Goal: Task Accomplishment & Management: Manage account settings

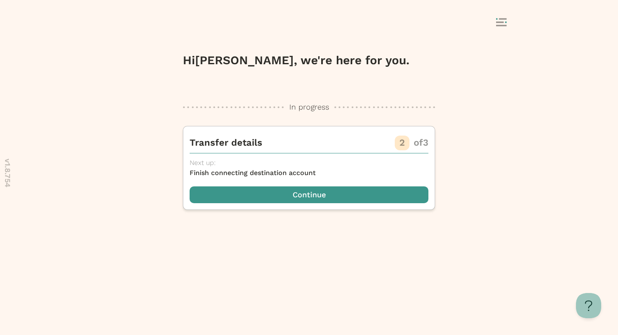
click at [503, 24] on icon at bounding box center [501, 22] width 11 height 8
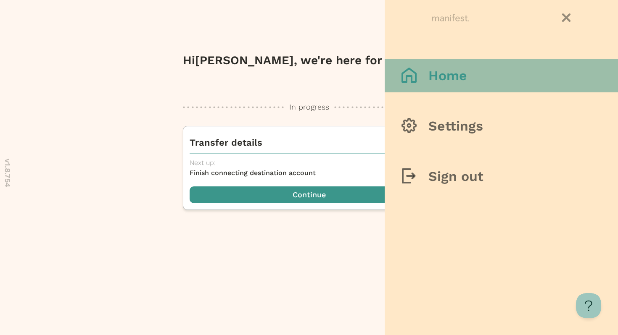
click at [426, 79] on div at bounding box center [414, 76] width 27 height 16
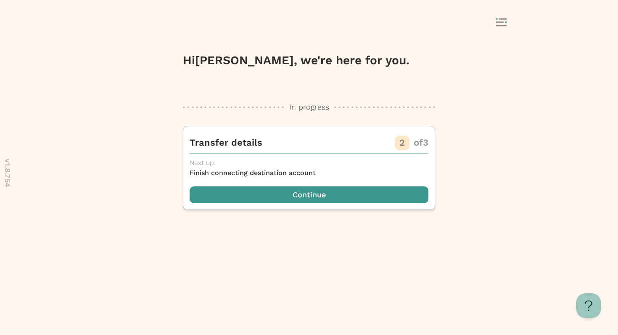
click at [503, 21] on icon at bounding box center [501, 22] width 11 height 8
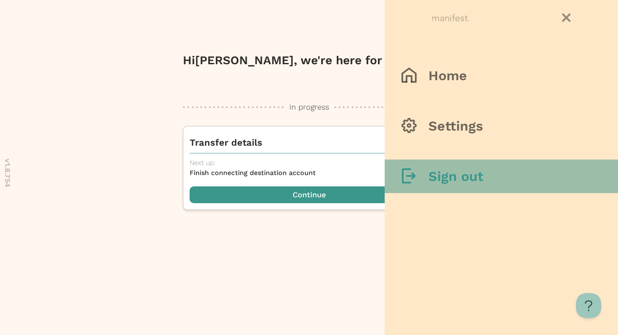
click at [471, 187] on button "Sign out" at bounding box center [501, 177] width 233 height 34
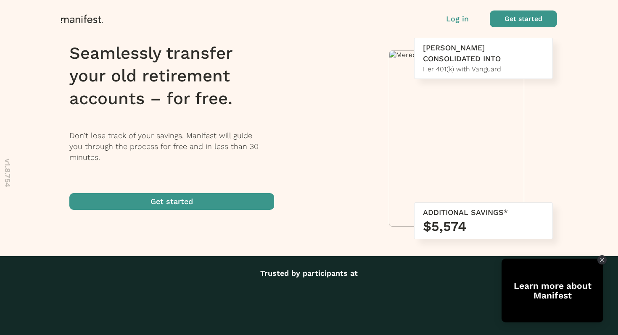
click at [452, 21] on p "Log in" at bounding box center [457, 18] width 23 height 11
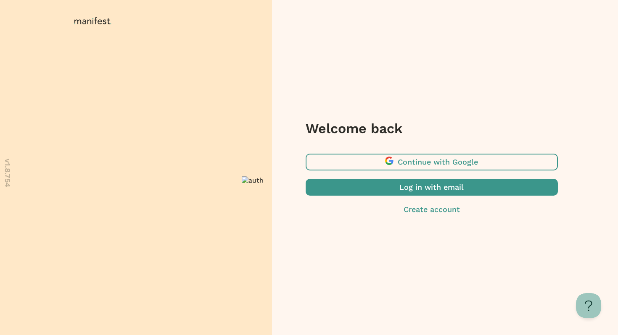
click at [416, 158] on span "button" at bounding box center [432, 162] width 252 height 17
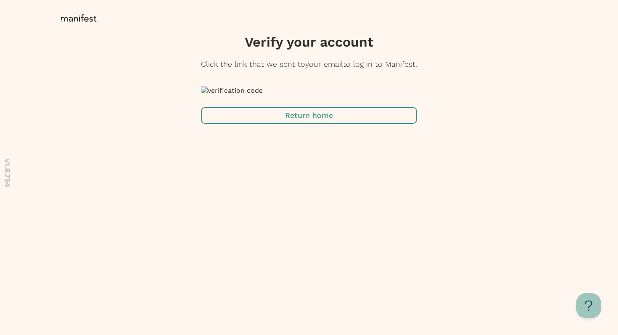
click at [89, 19] on icon at bounding box center [81, 18] width 40 height 8
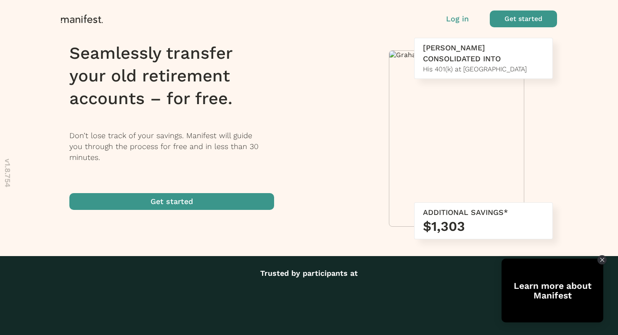
click at [461, 21] on p "Log in" at bounding box center [457, 18] width 23 height 11
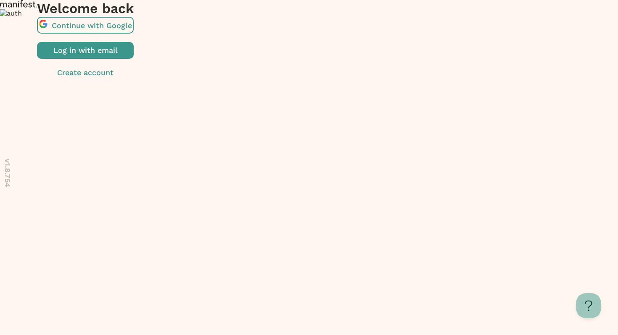
click at [134, 34] on span "button" at bounding box center [85, 25] width 97 height 17
